Goal: Find specific page/section: Find specific page/section

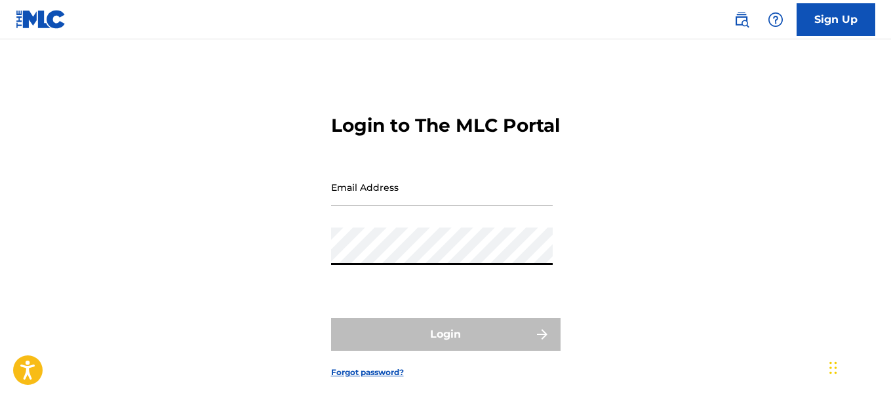
type input "[EMAIL_ADDRESS][DOMAIN_NAME]"
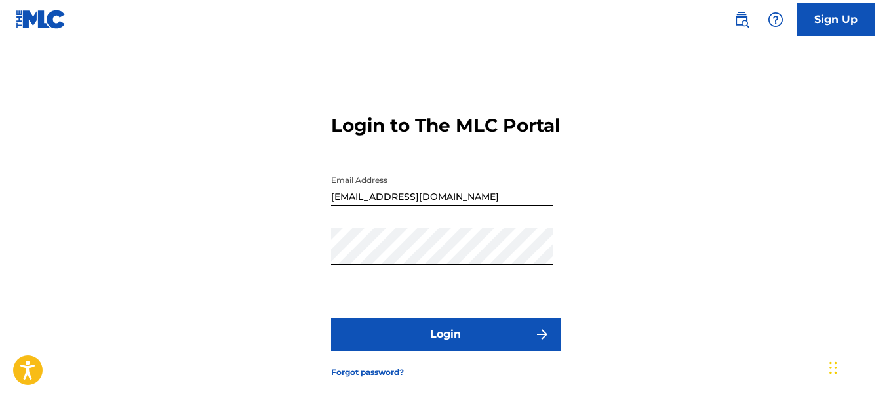
click at [442, 351] on button "Login" at bounding box center [445, 334] width 229 height 33
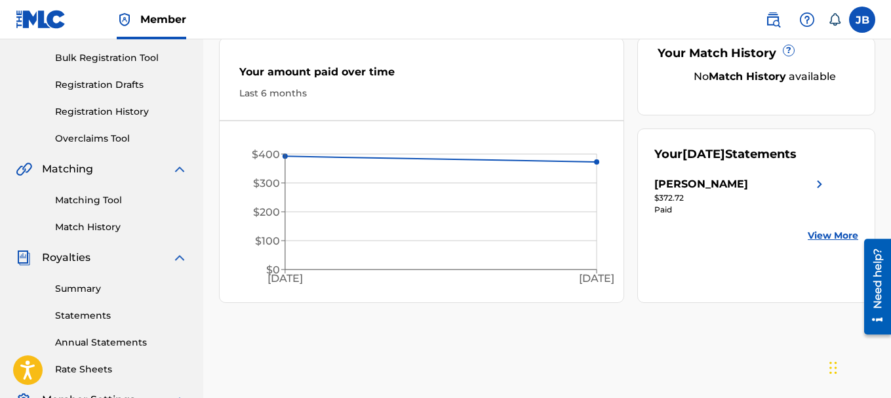
scroll to position [210, 0]
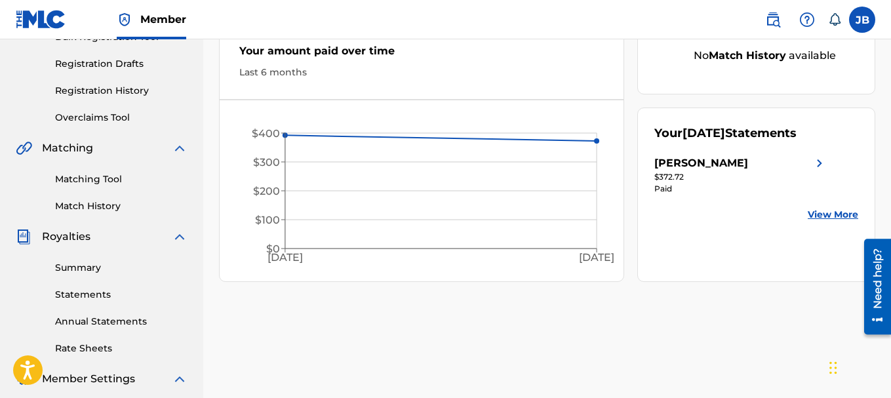
click at [71, 293] on link "Statements" at bounding box center [121, 295] width 132 height 14
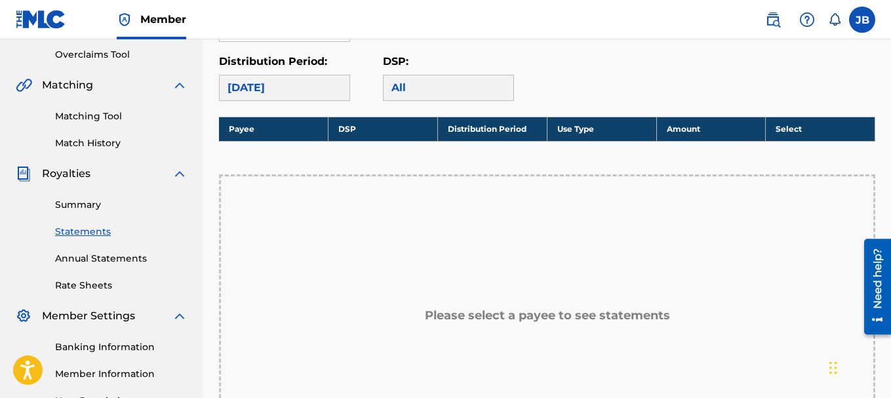
scroll to position [271, 0]
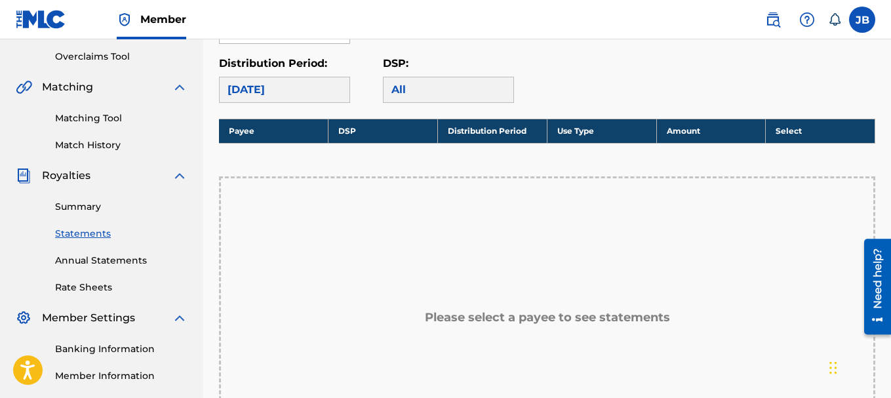
click at [334, 43] on div at bounding box center [338, 30] width 24 height 25
click at [326, 54] on div "[PERSON_NAME]" at bounding box center [285, 60] width 130 height 33
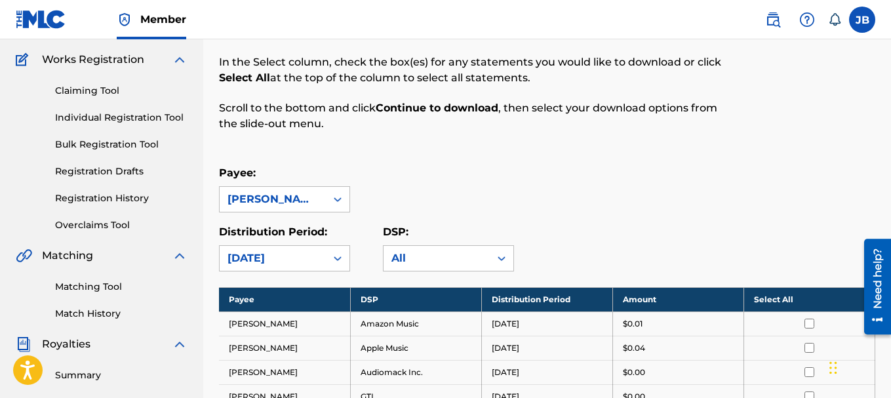
scroll to position [0, 0]
